Goal: Task Accomplishment & Management: Manage account settings

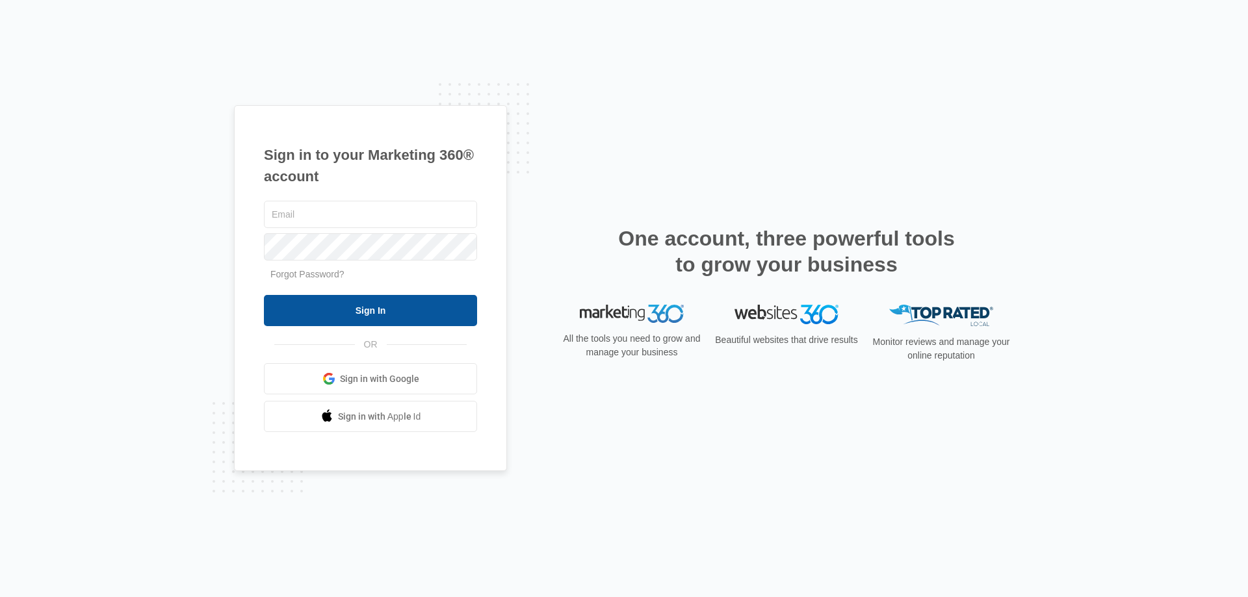
type input "[EMAIL_ADDRESS][DOMAIN_NAME]"
click at [329, 319] on input "Sign In" at bounding box center [370, 310] width 213 height 31
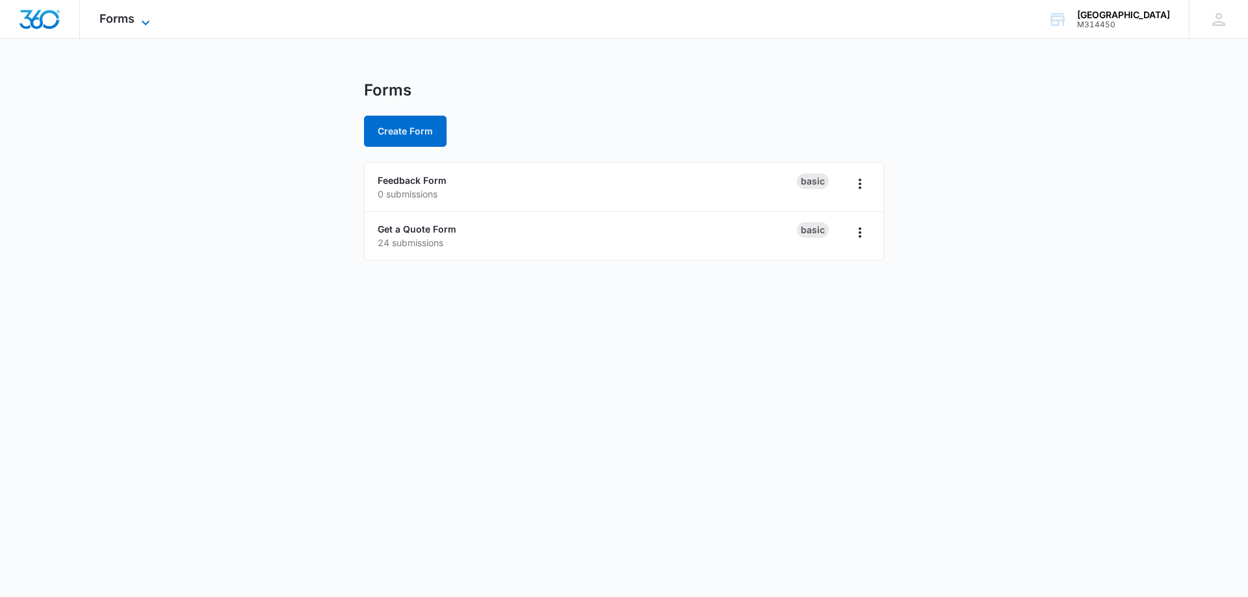
click at [144, 17] on icon at bounding box center [146, 23] width 16 height 16
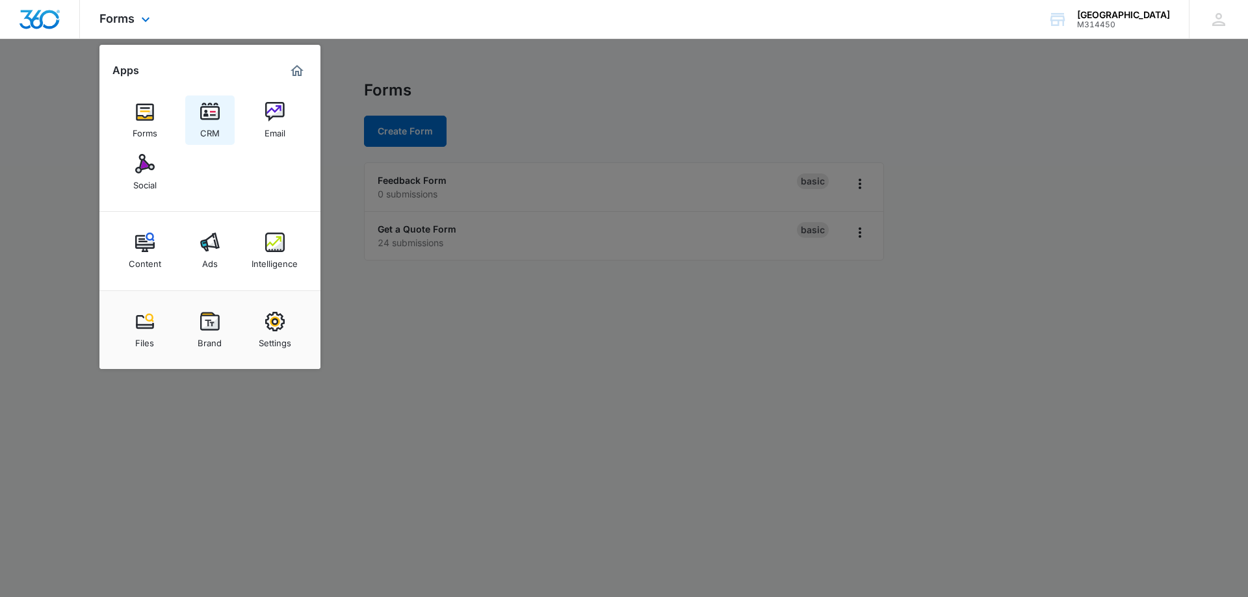
click at [213, 112] on img at bounding box center [210, 112] width 20 height 20
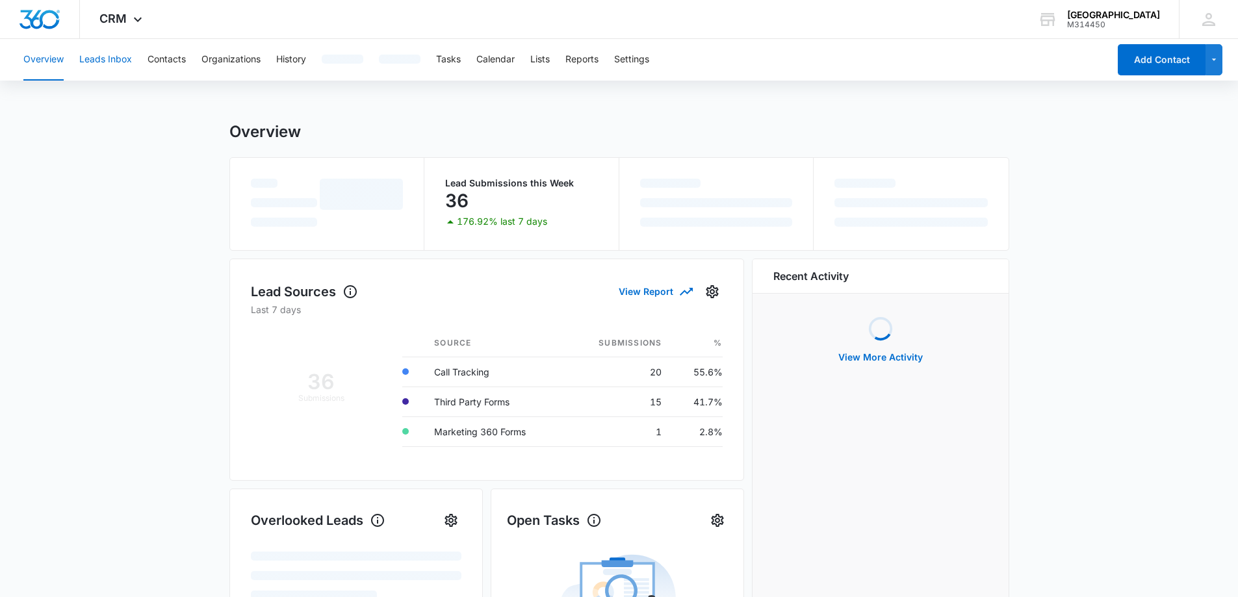
click at [112, 55] on button "Leads Inbox" at bounding box center [105, 60] width 53 height 42
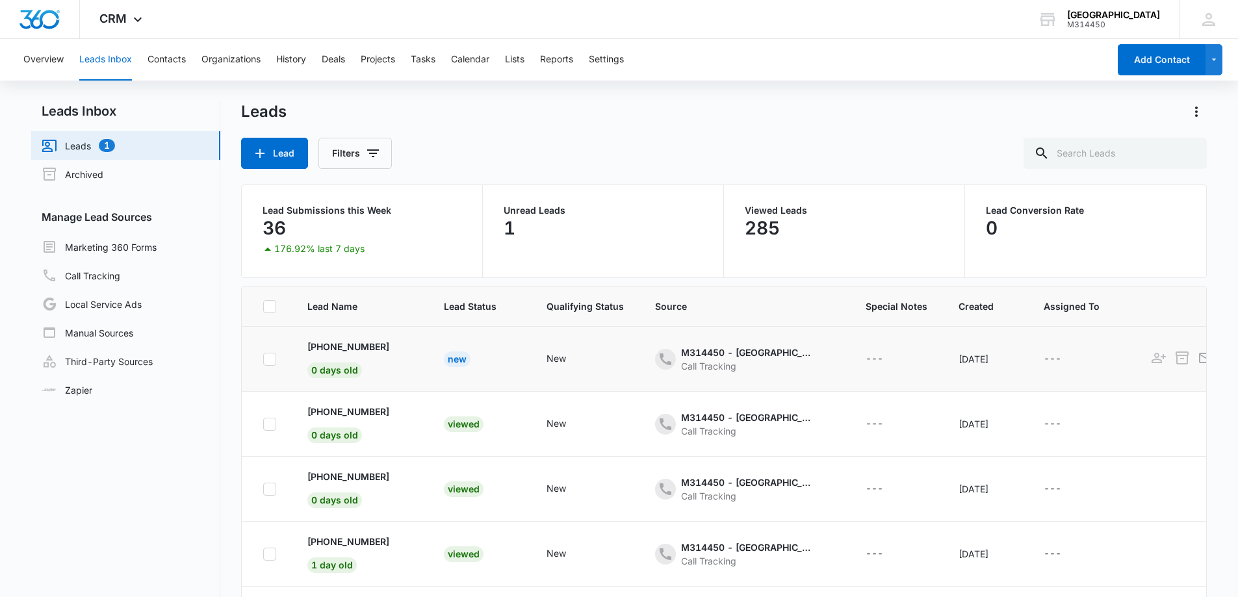
click at [454, 354] on div "New" at bounding box center [457, 360] width 27 height 16
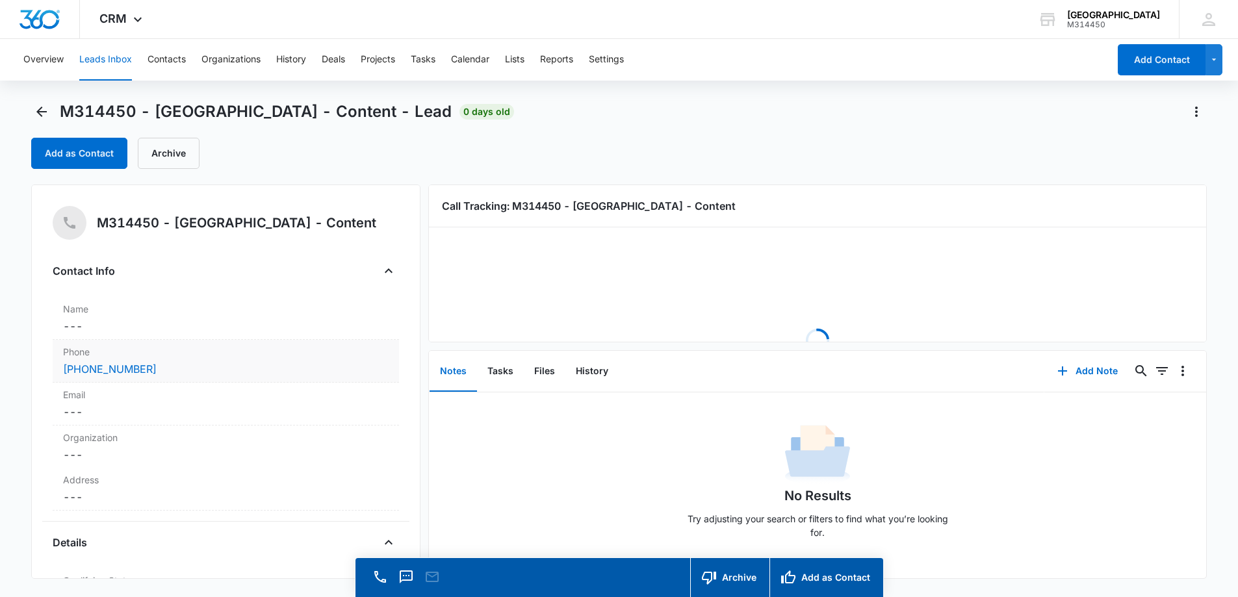
click at [222, 372] on div "(519) 252-1666" at bounding box center [226, 369] width 326 height 16
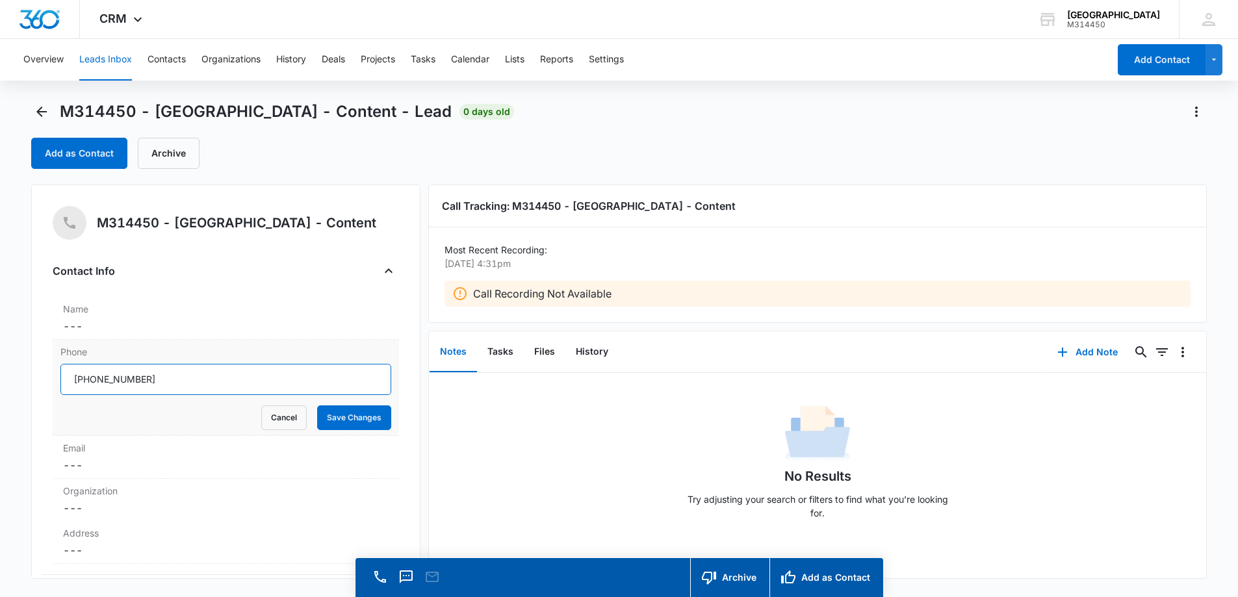
drag, startPoint x: 215, startPoint y: 376, endPoint x: 93, endPoint y: 367, distance: 121.8
click at [88, 367] on input "Phone" at bounding box center [225, 379] width 331 height 31
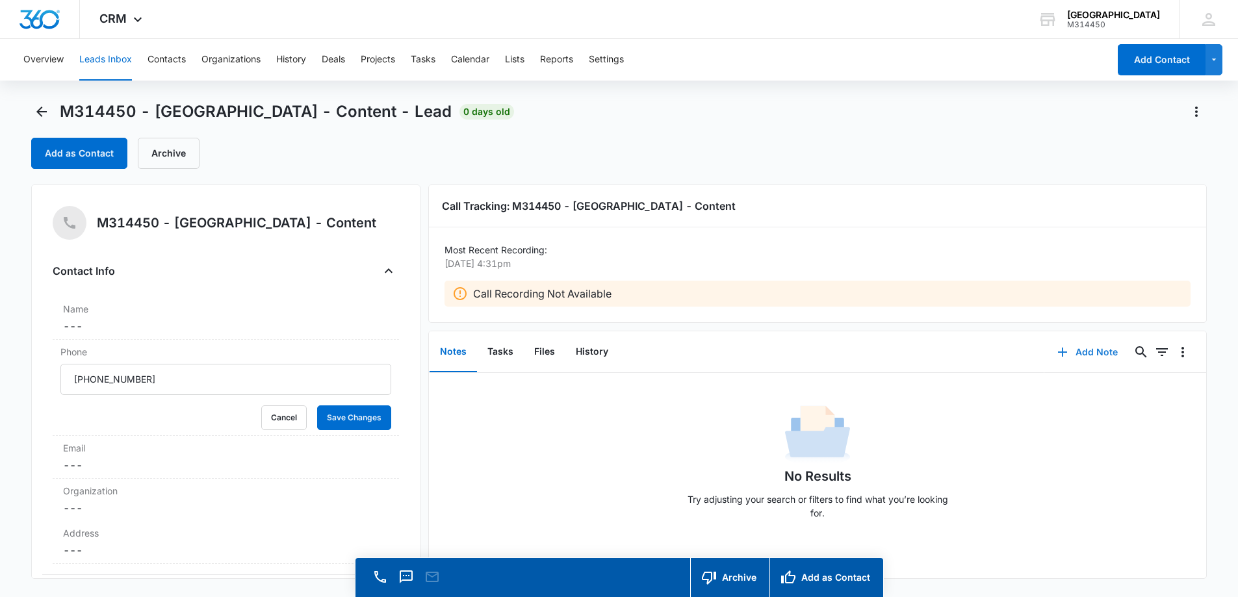
click at [1104, 349] on button "Add Note" at bounding box center [1088, 352] width 86 height 31
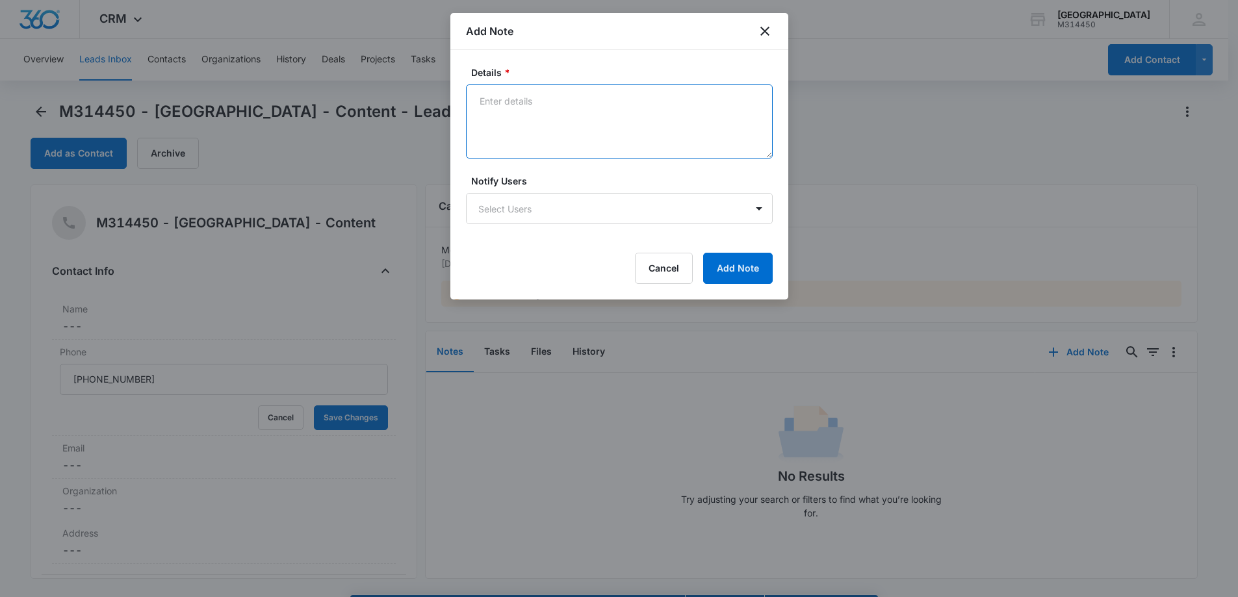
click at [562, 118] on textarea "Details *" at bounding box center [619, 122] width 307 height 74
type textarea "Smile clinic"
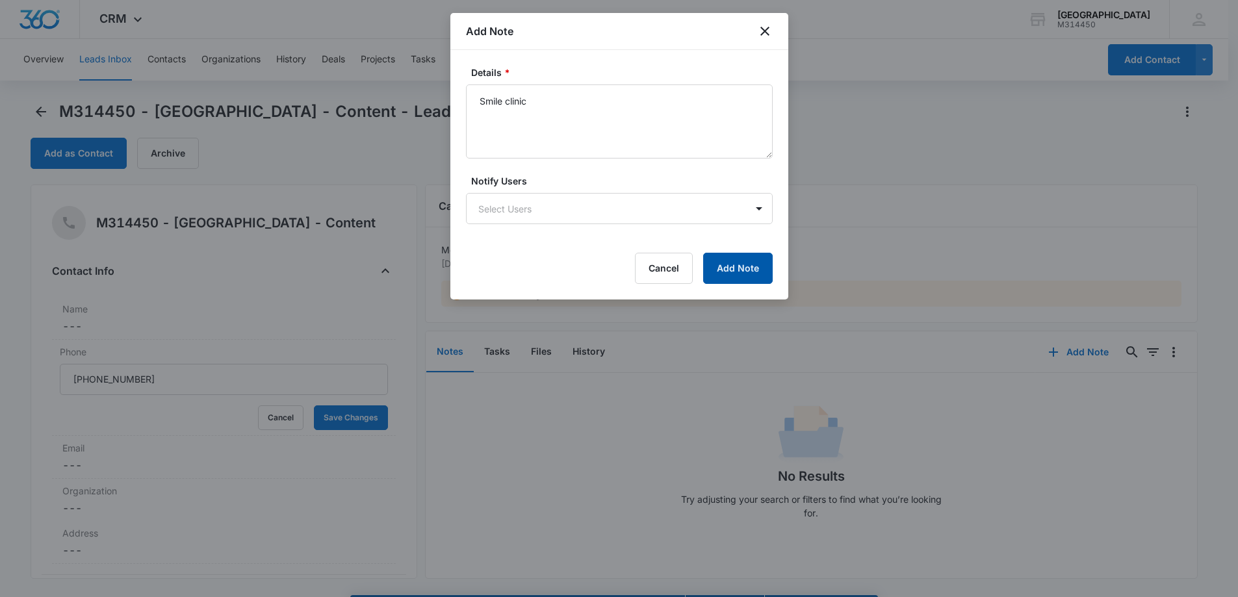
click at [735, 271] on button "Add Note" at bounding box center [738, 268] width 70 height 31
